Goal: Information Seeking & Learning: Learn about a topic

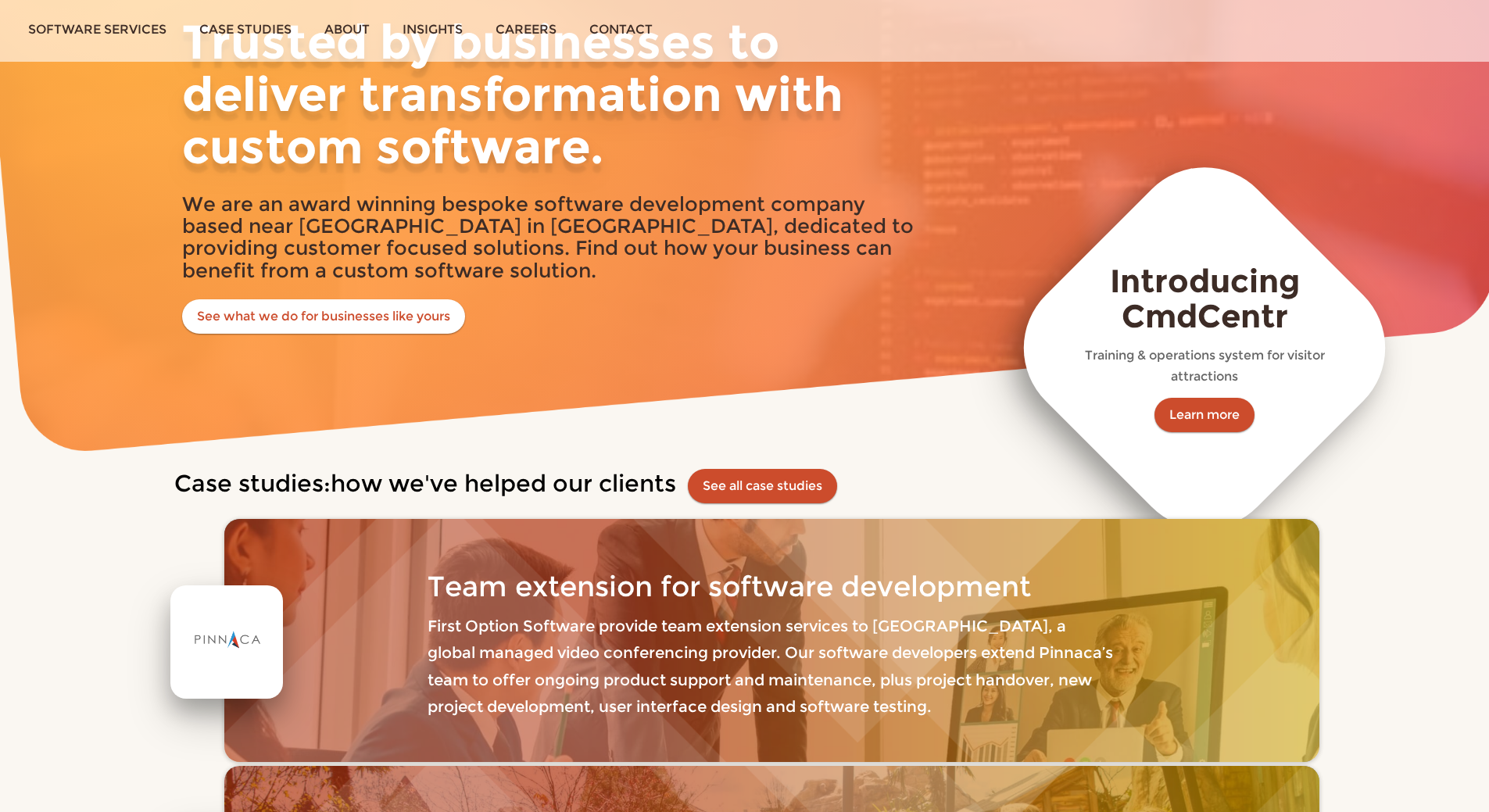
scroll to position [391, 0]
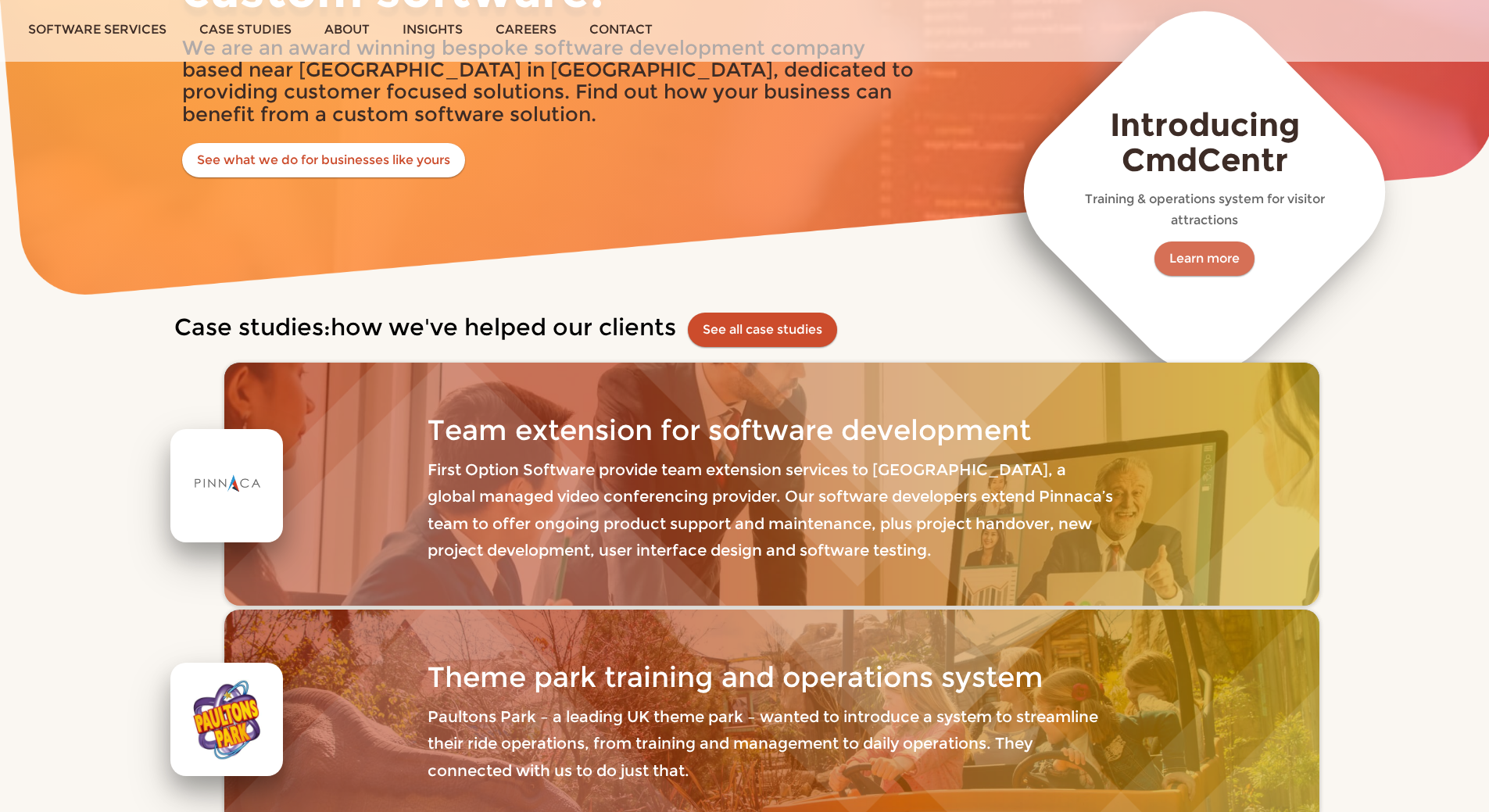
click at [1209, 256] on link "Learn more" at bounding box center [1205, 258] width 100 height 35
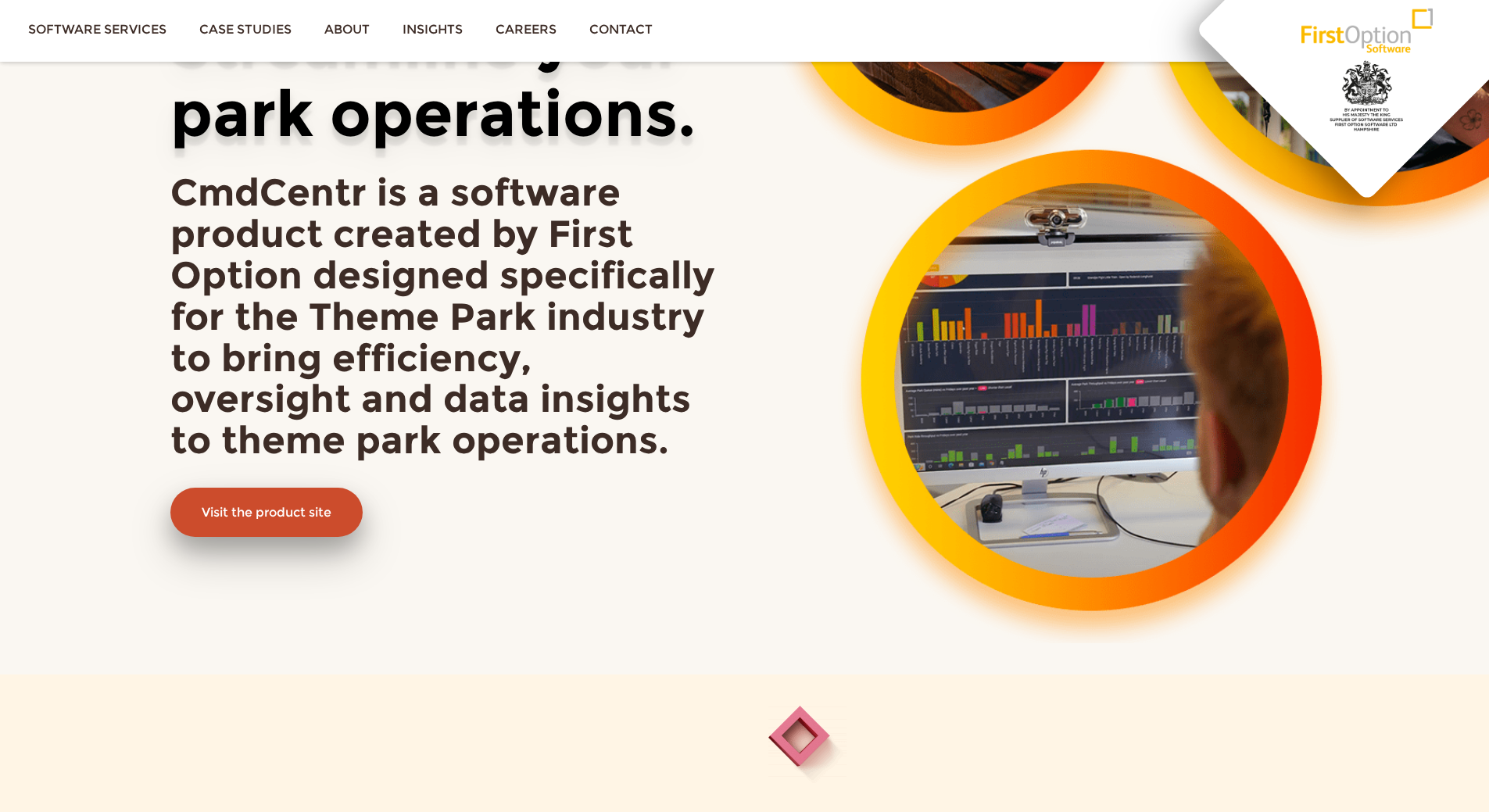
scroll to position [391, 0]
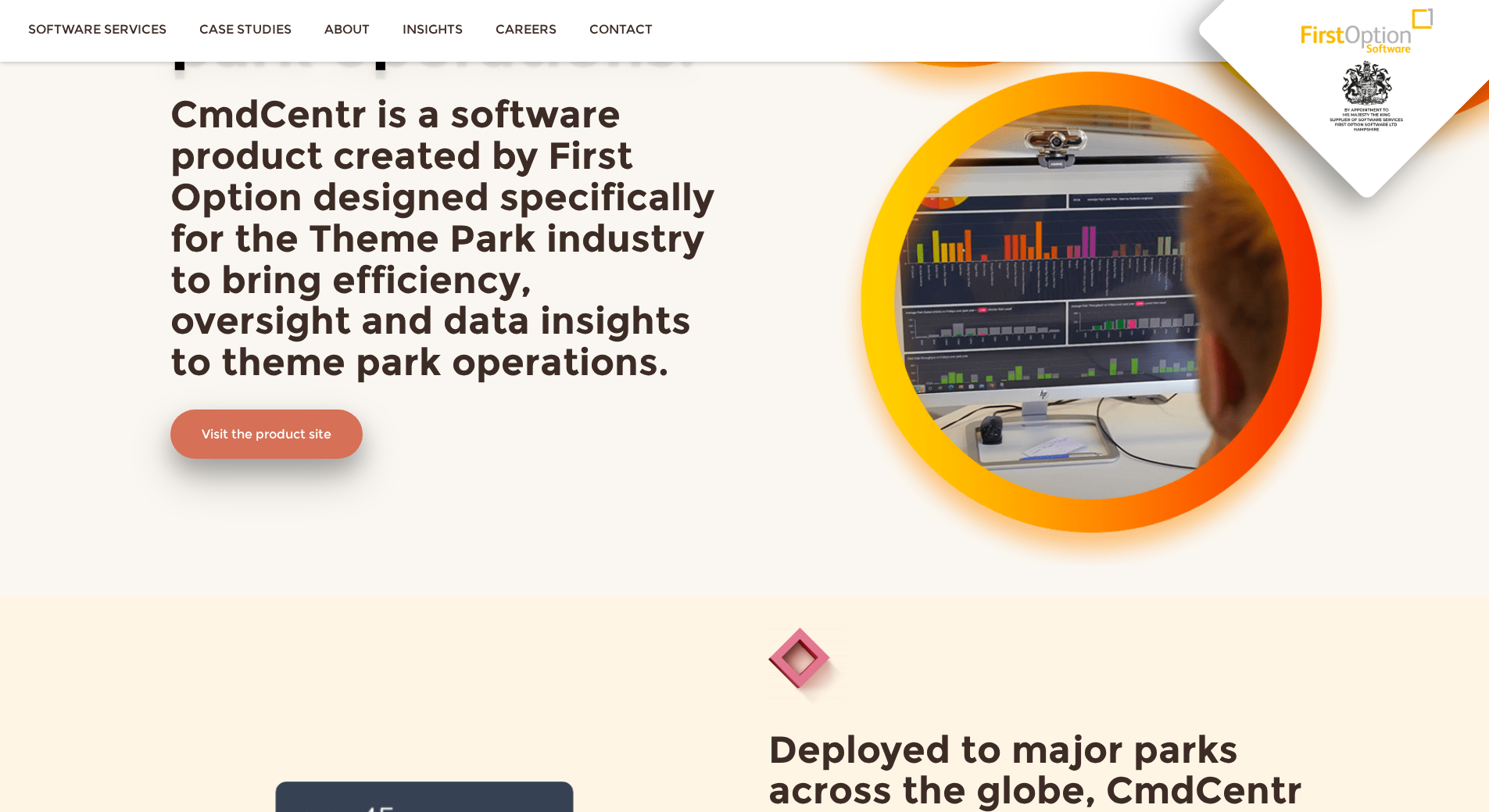
click at [279, 436] on link "Visit the product site" at bounding box center [267, 434] width 192 height 50
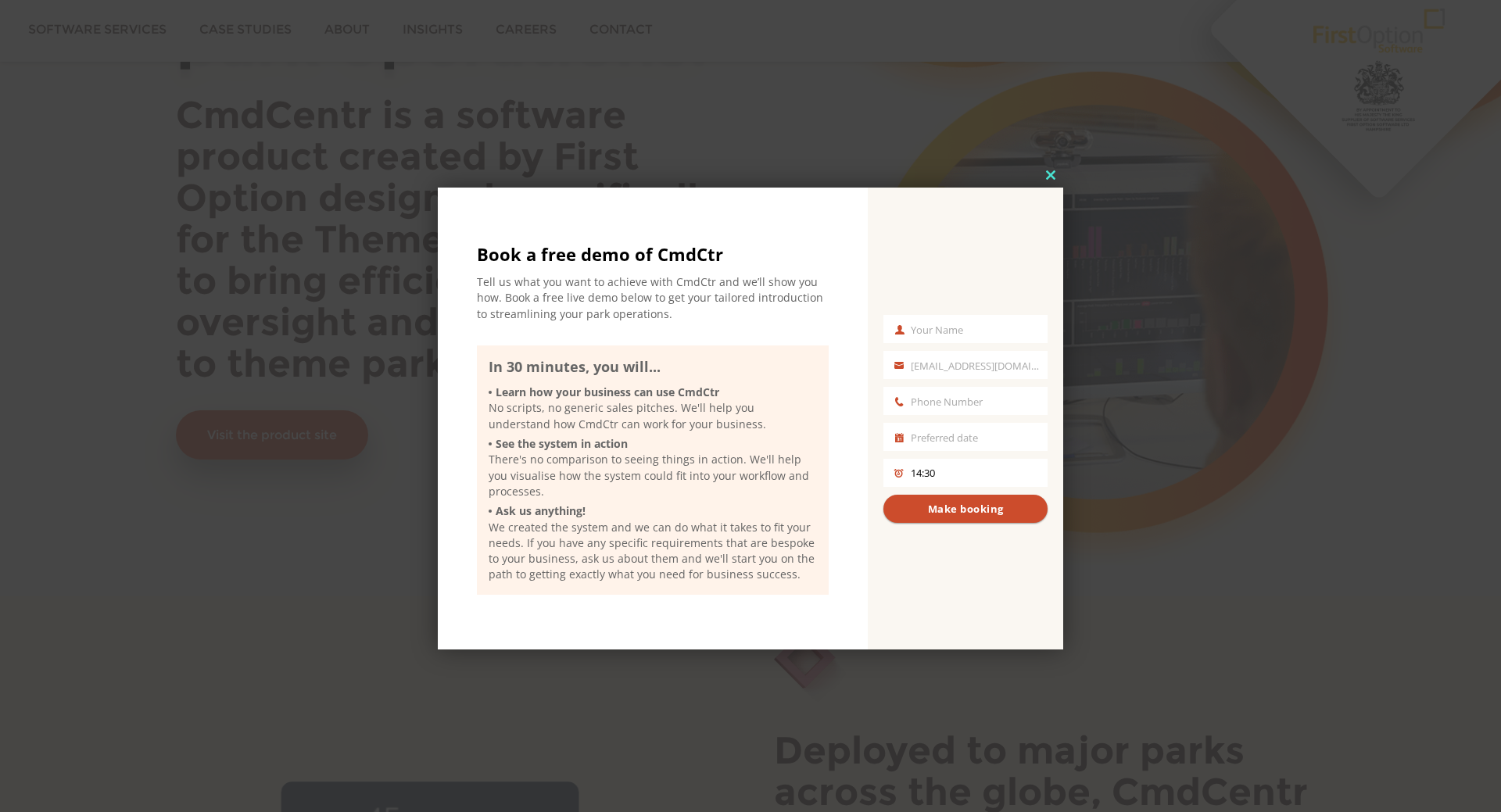
click at [1052, 176] on span at bounding box center [1051, 175] width 25 height 9
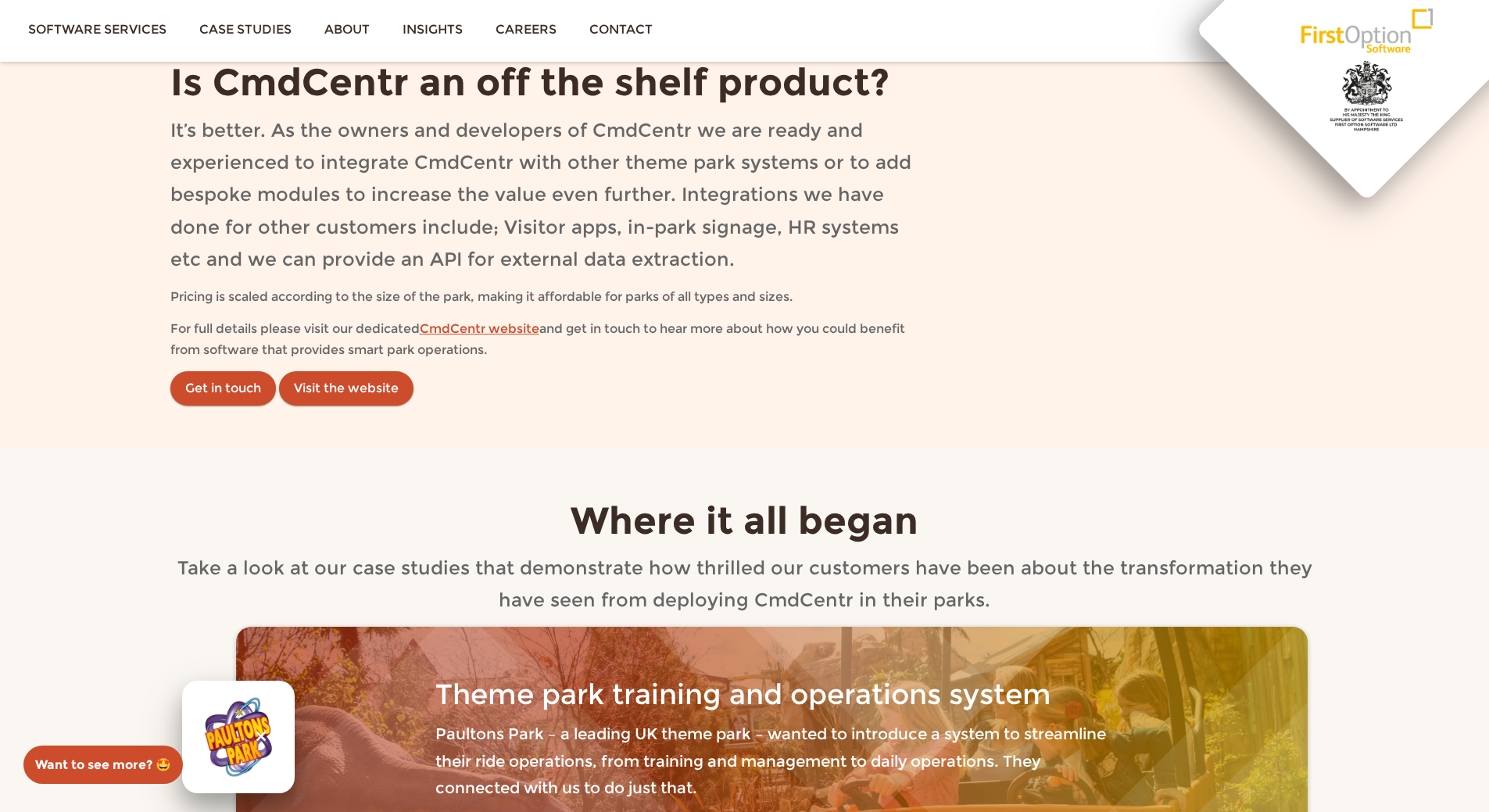
scroll to position [2267, 0]
